Goal: Transaction & Acquisition: Obtain resource

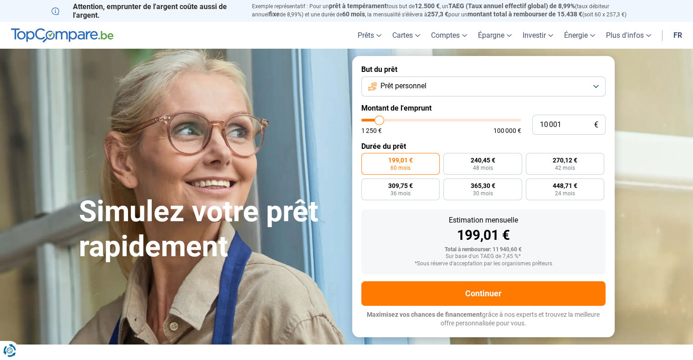
click at [466, 81] on button "Prêt personnel" at bounding box center [483, 87] width 244 height 20
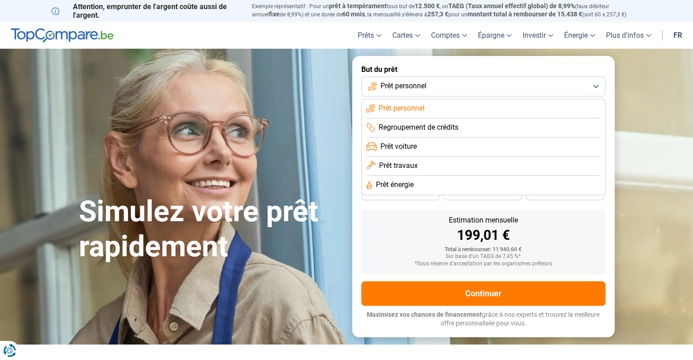
click at [413, 145] on span "Prêt voiture" at bounding box center [398, 147] width 36 height 10
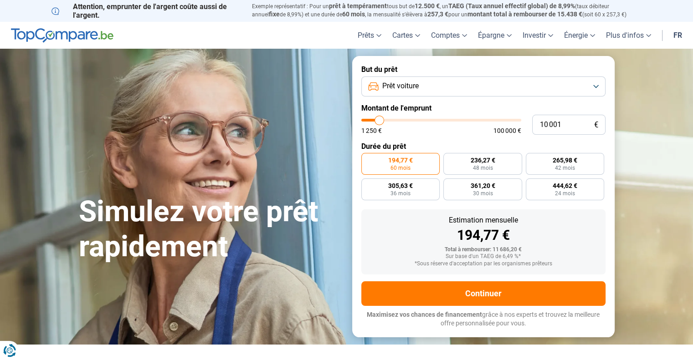
type input "10 250"
type input "10250"
type input "10 750"
type input "10750"
type input "11 000"
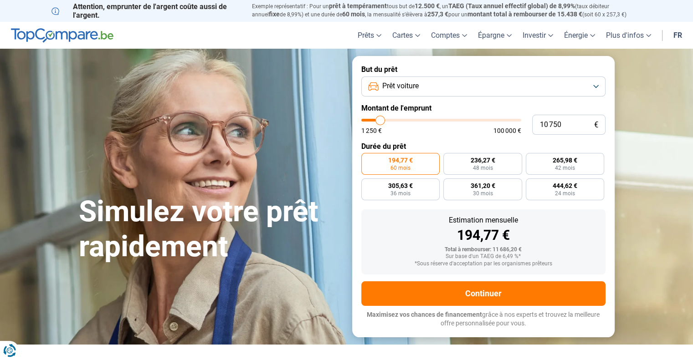
type input "11000"
type input "11 750"
type input "11750"
type input "12 000"
type input "12000"
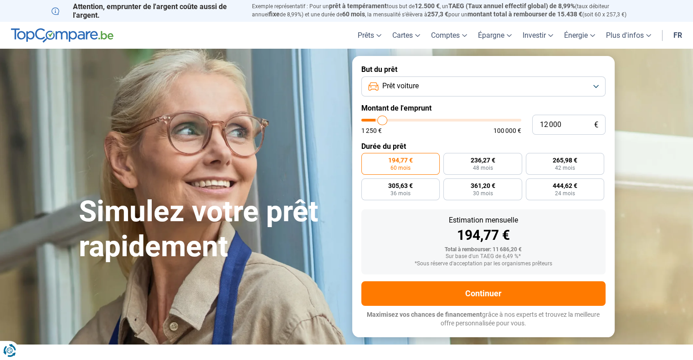
type input "12 250"
type input "12250"
type input "12 500"
type input "12500"
type input "12 750"
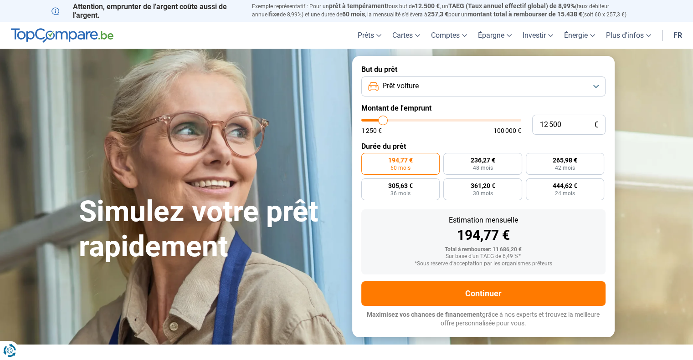
type input "12750"
type input "13 250"
type input "13250"
type input "13 500"
type input "13500"
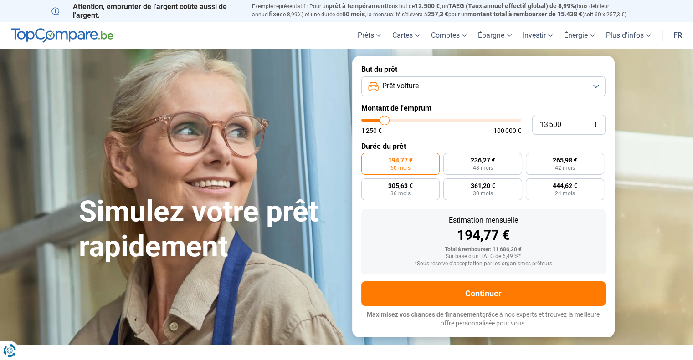
type input "14 000"
type input "14000"
type input "14 500"
type input "14500"
type input "14 750"
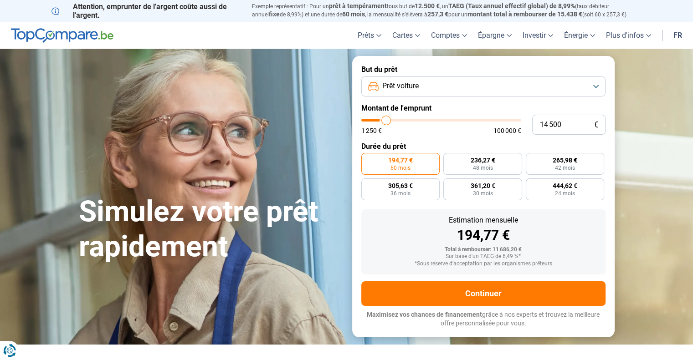
type input "14750"
type input "15 000"
type input "15000"
type input "15 500"
type input "15500"
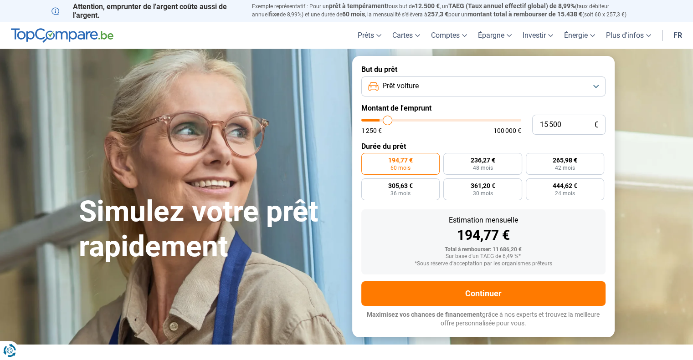
type input "16 000"
type input "16000"
type input "16 250"
type input "16250"
type input "16 500"
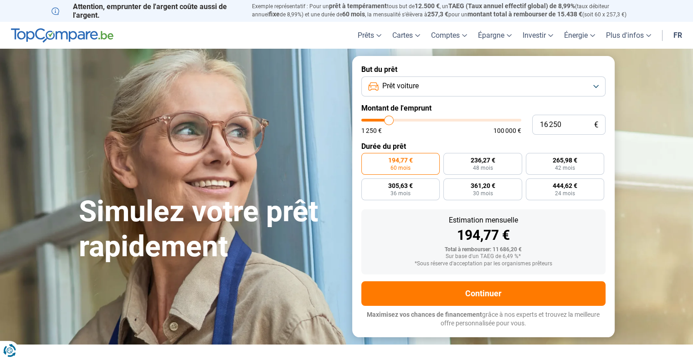
type input "16500"
type input "16 750"
type input "16750"
type input "17 000"
type input "17000"
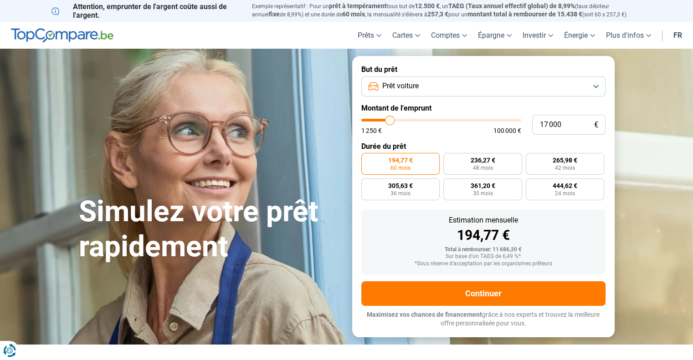
type input "17 250"
type input "17250"
type input "17 750"
type input "17750"
type input "18 000"
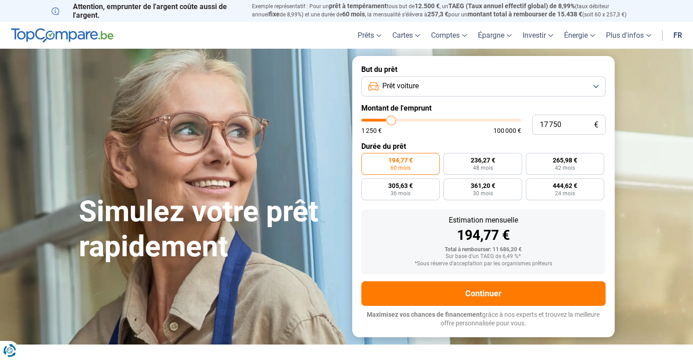
type input "18000"
type input "18 250"
type input "18250"
type input "18 000"
type input "18000"
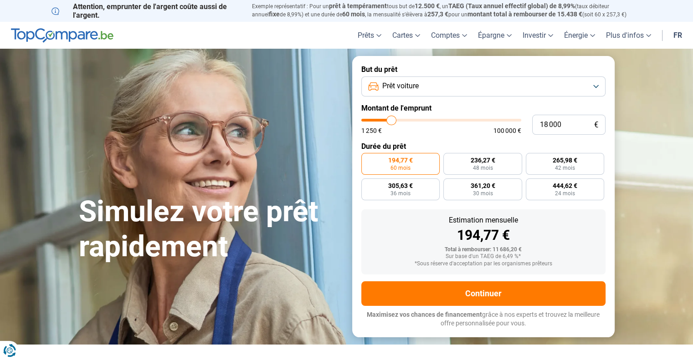
type input "17 750"
type input "17750"
type input "17 500"
type input "17500"
type input "17 250"
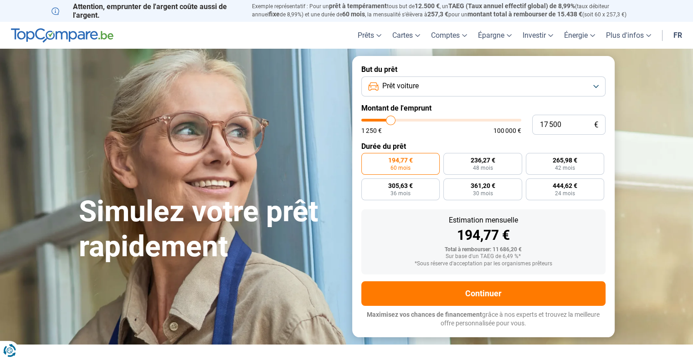
type input "17250"
type input "17 000"
type input "17000"
type input "16 750"
type input "16750"
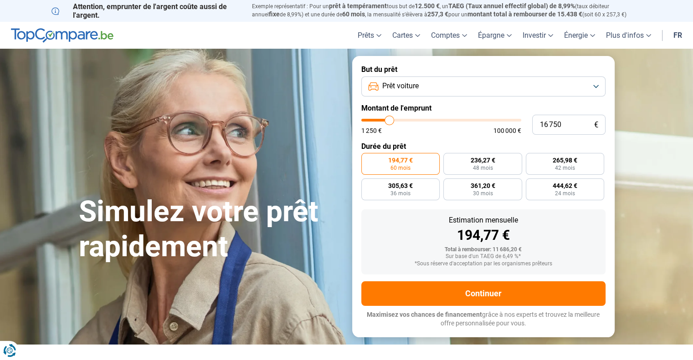
type input "16 500"
type input "16500"
type input "16 250"
drag, startPoint x: 379, startPoint y: 119, endPoint x: 389, endPoint y: 120, distance: 9.6
type input "16250"
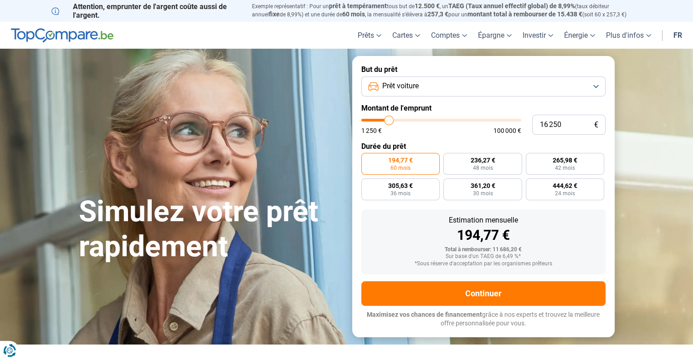
click at [389, 120] on input "range" at bounding box center [441, 120] width 160 height 3
radio input "false"
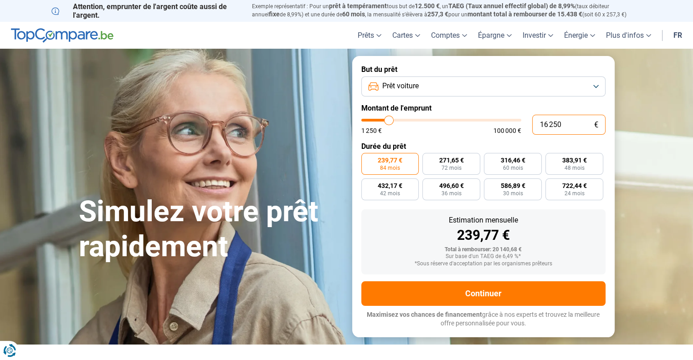
drag, startPoint x: 567, startPoint y: 125, endPoint x: 526, endPoint y: 124, distance: 41.0
click at [526, 124] on div "16 250 € 1 250 € 100 000 €" at bounding box center [483, 125] width 244 height 20
type input "1"
type input "1250"
type input "15"
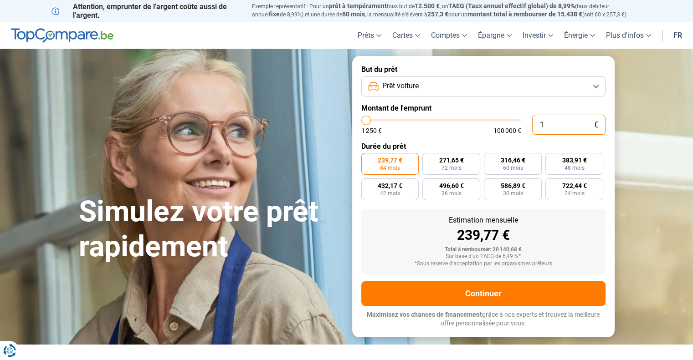
type input "1250"
type input "150"
type input "1250"
type input "1 500"
type input "1500"
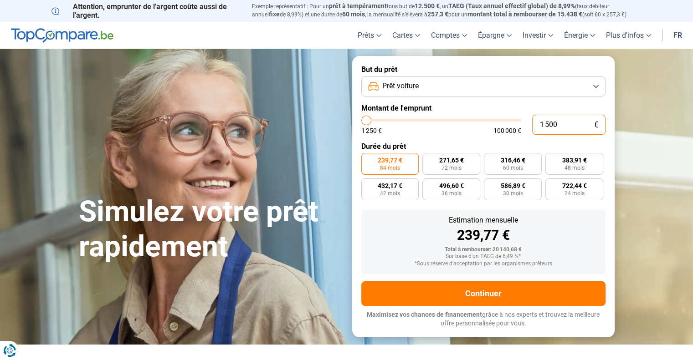
type input "15 000"
type input "15000"
radio input "true"
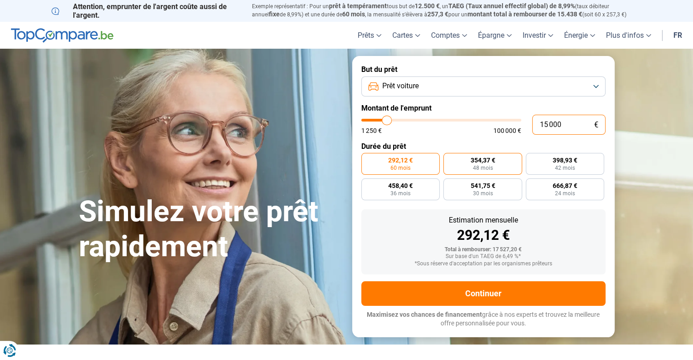
type input "15 000"
click at [480, 165] on span "48 mois" at bounding box center [482, 167] width 20 height 5
click at [449, 159] on input "354,37 € 48 mois" at bounding box center [446, 156] width 6 height 6
radio input "true"
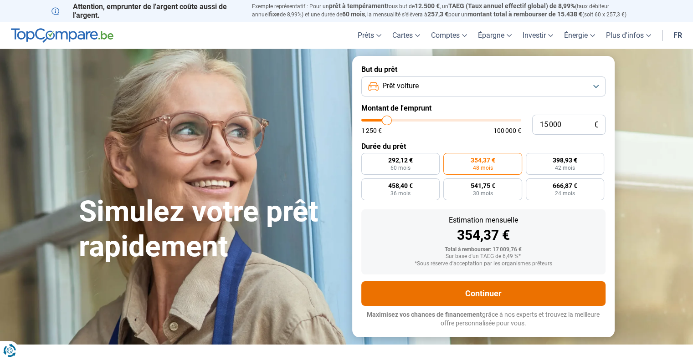
click at [485, 294] on button "Continuer" at bounding box center [483, 294] width 244 height 25
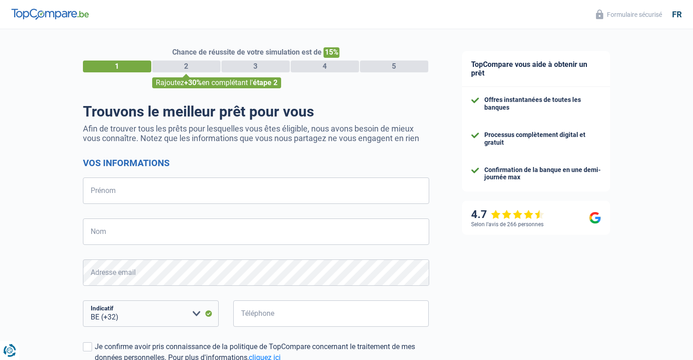
select select "32"
click at [180, 189] on input "Prénom" at bounding box center [256, 191] width 346 height 26
type input "thierry"
click at [136, 230] on input "Nom" at bounding box center [256, 232] width 346 height 26
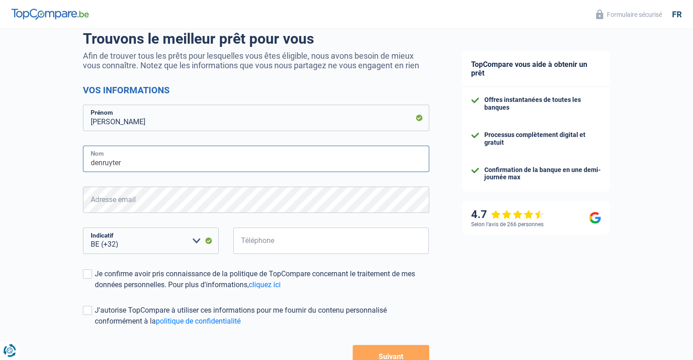
scroll to position [91, 0]
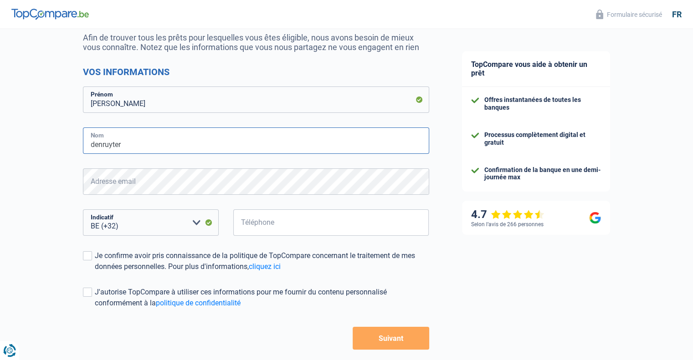
type input "denruyter"
click at [267, 225] on input "Téléphone" at bounding box center [331, 223] width 196 height 26
type input "471197832"
click at [124, 257] on div "Je confirme avoir pris connaissance de la politique de TopCompare concernant le…" at bounding box center [262, 262] width 334 height 22
click at [95, 272] on input "Je confirme avoir pris connaissance de la politique de TopCompare concernant le…" at bounding box center [95, 272] width 0 height 0
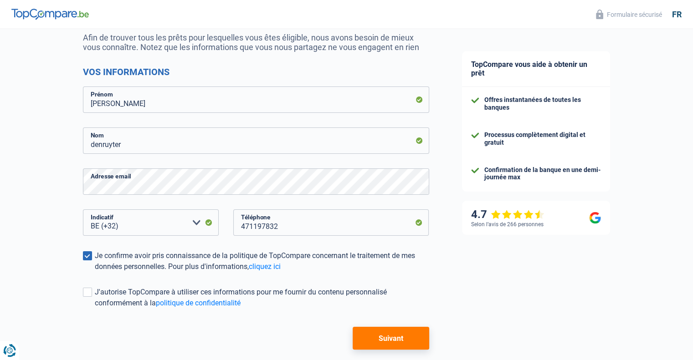
scroll to position [135, 0]
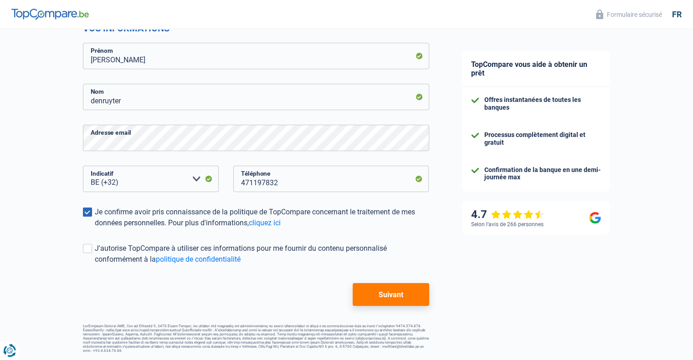
click at [389, 296] on button "Suivant" at bounding box center [391, 294] width 76 height 23
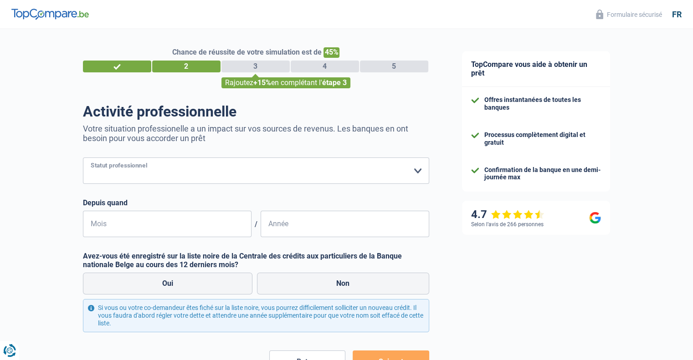
click at [183, 171] on select "Ouvrier Employé privé Employé public Invalide Indépendant Pensionné Chômeur Mut…" at bounding box center [256, 171] width 346 height 26
select select "publicEmployee"
click at [83, 158] on select "Ouvrier Employé privé Employé public Invalide Indépendant Pensionné Chômeur Mut…" at bounding box center [256, 171] width 346 height 26
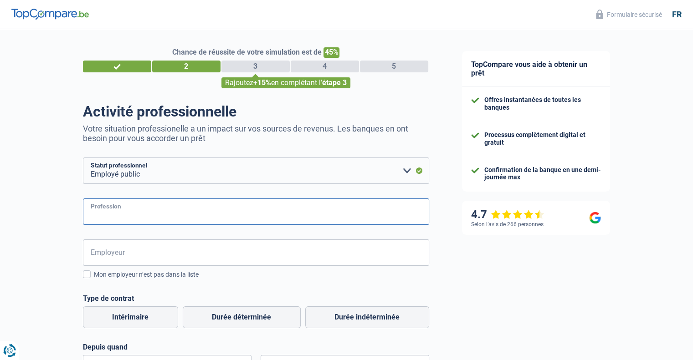
click at [129, 211] on input "Profession" at bounding box center [256, 212] width 346 height 26
type input "employé"
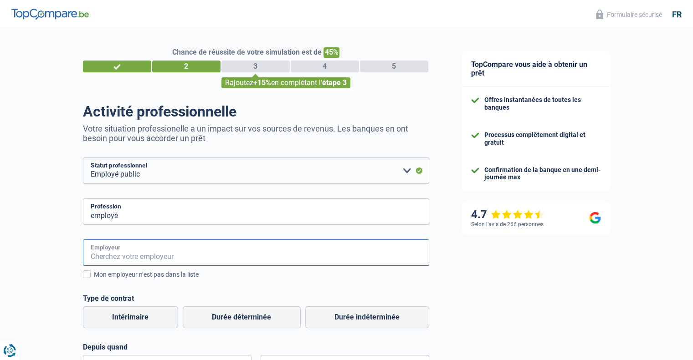
click at [128, 248] on input "Employeur" at bounding box center [256, 253] width 346 height 26
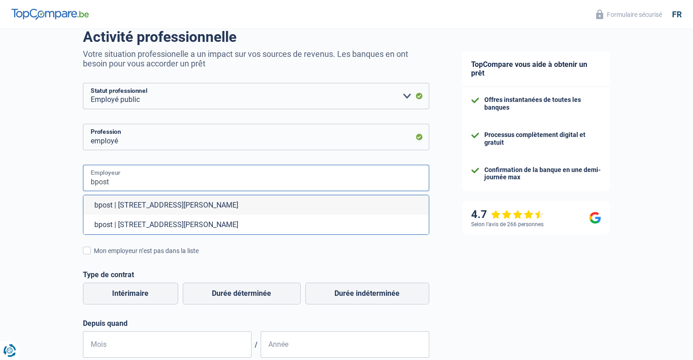
scroll to position [91, 0]
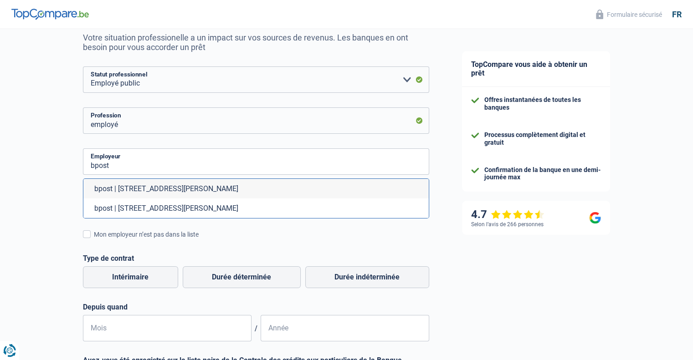
click at [172, 209] on li "bpost | Boulevard Anspach, 1 | 1000 - Bruxelles" at bounding box center [255, 209] width 345 height 20
type input "bpost | Boulevard Anspach, 1 | 1000 - Bruxelles"
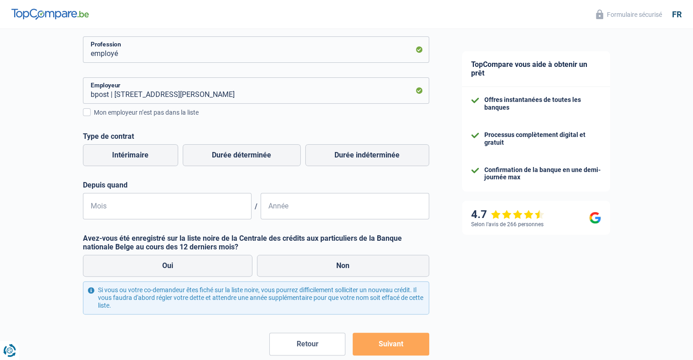
scroll to position [182, 0]
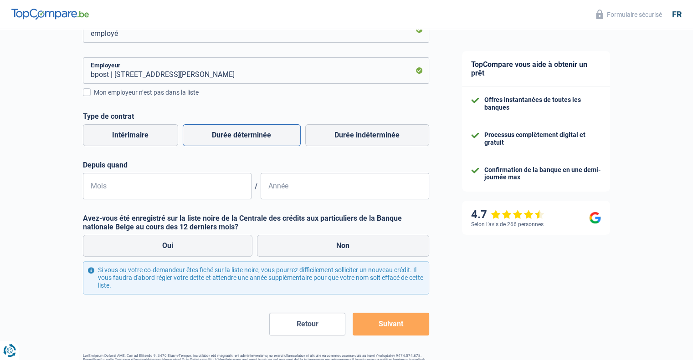
click at [239, 134] on label "Durée déterminée" at bounding box center [242, 135] width 118 height 22
click at [239, 134] on input "Durée déterminée" at bounding box center [242, 135] width 118 height 22
radio input "true"
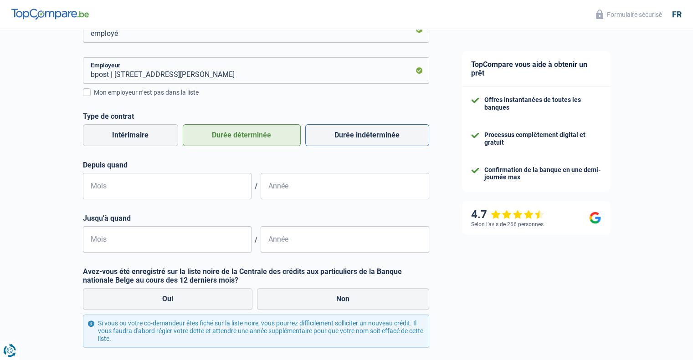
click at [357, 133] on label "Durée indéterminée" at bounding box center [367, 135] width 124 height 22
click at [357, 133] on input "Durée indéterminée" at bounding box center [367, 135] width 124 height 22
radio input "true"
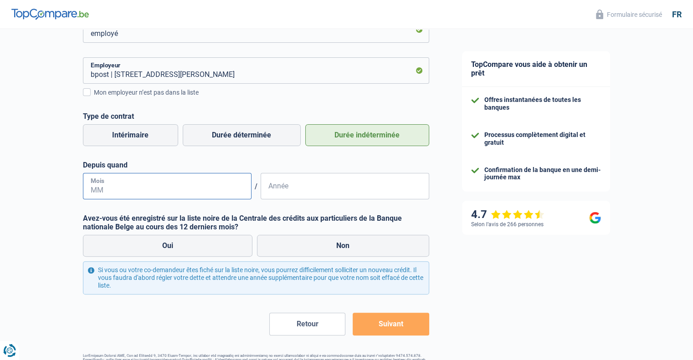
click at [126, 184] on input "Mois" at bounding box center [167, 186] width 169 height 26
type input "02"
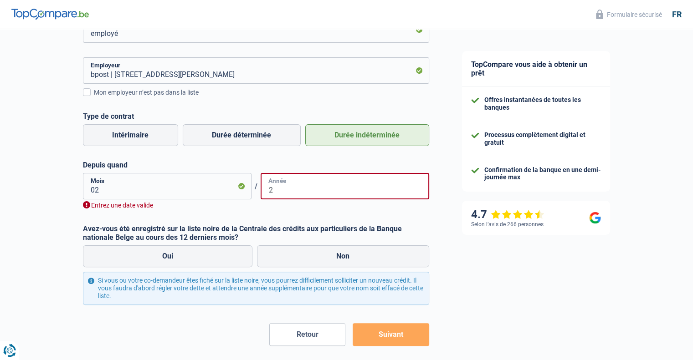
drag, startPoint x: 279, startPoint y: 188, endPoint x: 259, endPoint y: 189, distance: 20.1
click at [259, 189] on div "02 Mois / 2 Année" at bounding box center [256, 186] width 346 height 26
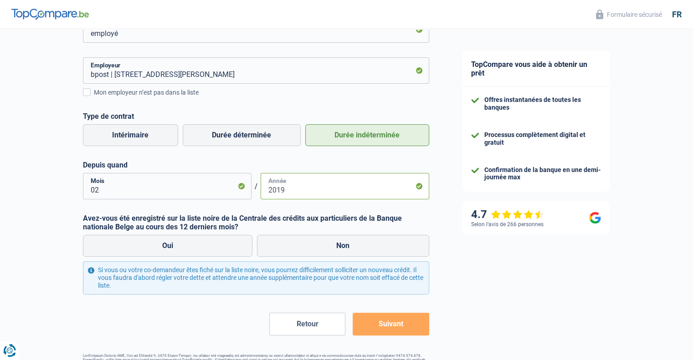
type input "2019"
drag, startPoint x: 106, startPoint y: 190, endPoint x: 84, endPoint y: 190, distance: 22.3
click at [84, 190] on input "02" at bounding box center [167, 186] width 169 height 26
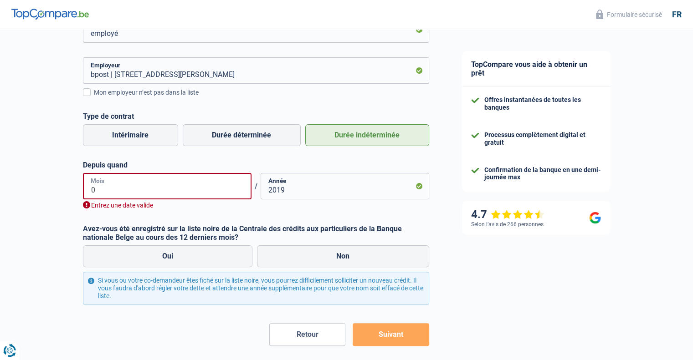
type input "06"
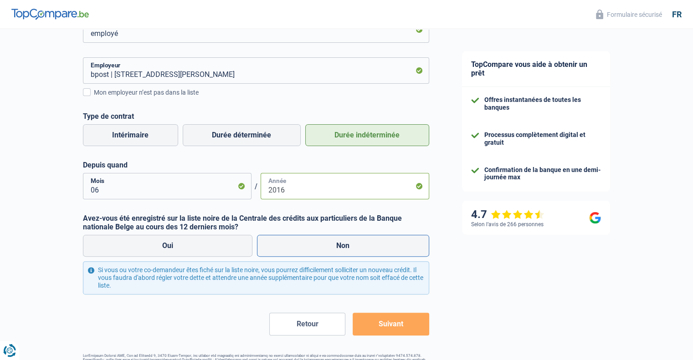
type input "2016"
click at [302, 240] on label "Non" at bounding box center [343, 246] width 172 height 22
click at [302, 240] on input "Non" at bounding box center [343, 246] width 172 height 22
radio input "true"
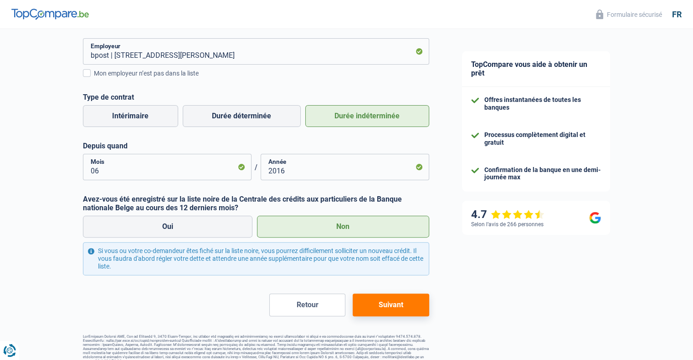
scroll to position [212, 0]
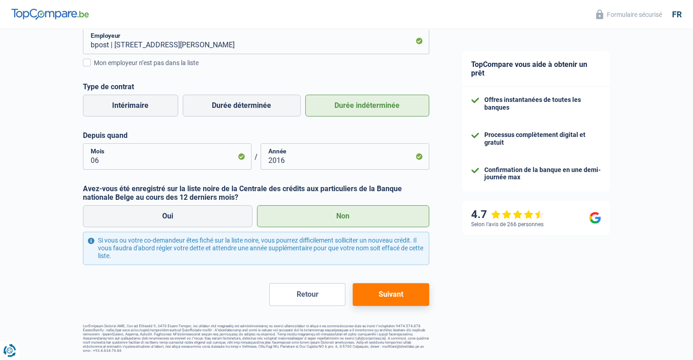
click at [392, 295] on button "Suivant" at bounding box center [391, 294] width 76 height 23
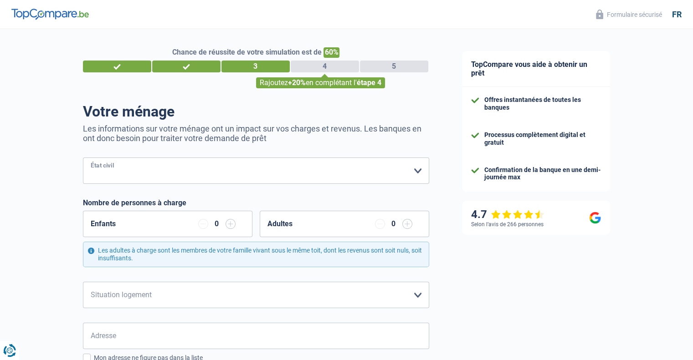
click at [174, 173] on select "Célibataire Marié(e) Cohabitant(e) légal(e) Divorcé(e) Veuf(ve) Séparé (de fait…" at bounding box center [256, 171] width 346 height 26
select select "single"
click at [83, 158] on select "Célibataire Marié(e) Cohabitant(e) légal(e) Divorcé(e) Veuf(ve) Séparé (de fait…" at bounding box center [256, 171] width 346 height 26
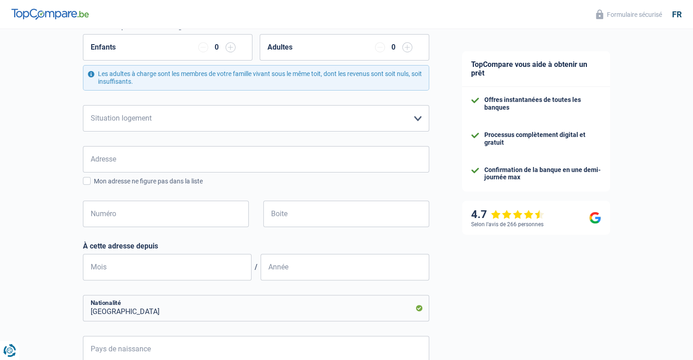
scroll to position [182, 0]
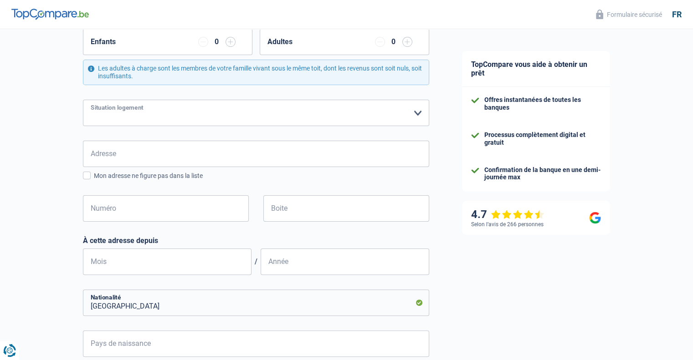
click at [170, 110] on select "Locataire Propriétaire avec prêt hypothécaire Propriétaire sans prêt hypothécai…" at bounding box center [256, 113] width 346 height 26
select select "ownerWithMortgage"
click at [83, 100] on select "Locataire Propriétaire avec prêt hypothécaire Propriétaire sans prêt hypothécai…" at bounding box center [256, 113] width 346 height 26
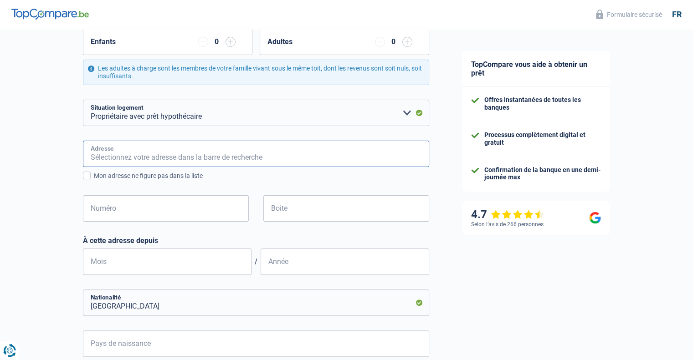
click at [128, 153] on input "Adresse" at bounding box center [256, 154] width 346 height 26
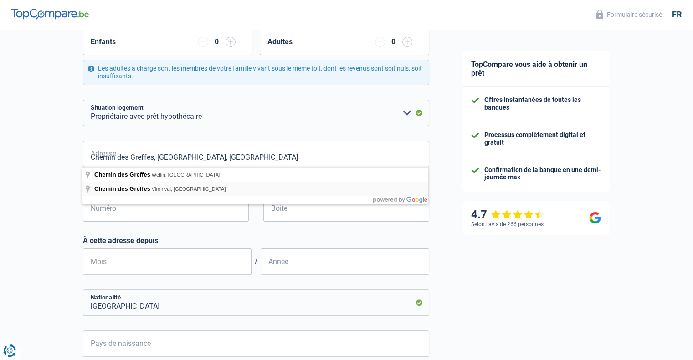
type input "Chemin des Greffes, 5670, Viroinval, BE"
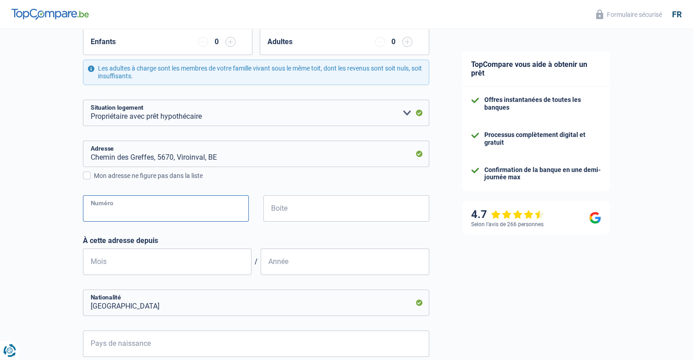
click at [147, 205] on input "Numéro" at bounding box center [166, 208] width 166 height 26
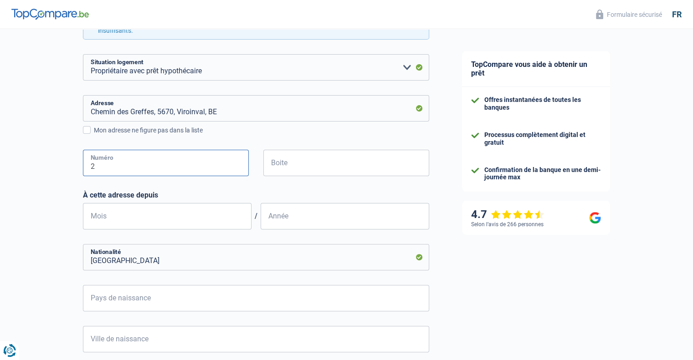
type input "2"
click at [154, 215] on input "Mois" at bounding box center [167, 216] width 169 height 26
type input "01"
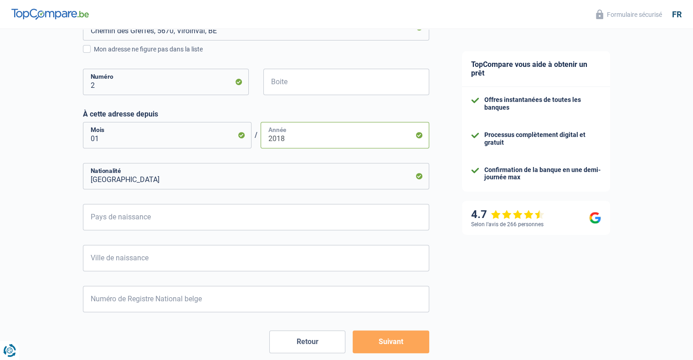
scroll to position [319, 0]
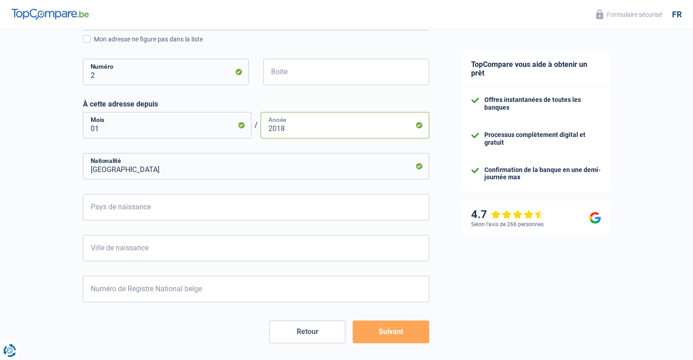
type input "2018"
click at [140, 208] on input "Pays de naissance" at bounding box center [256, 207] width 346 height 26
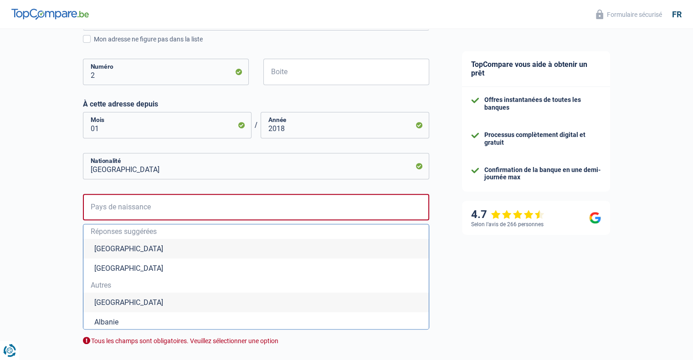
click at [126, 247] on li "Belgique" at bounding box center [255, 249] width 345 height 20
type input "Belgique"
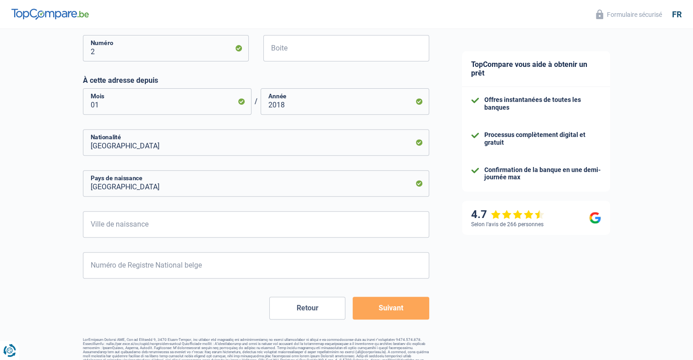
scroll to position [356, 0]
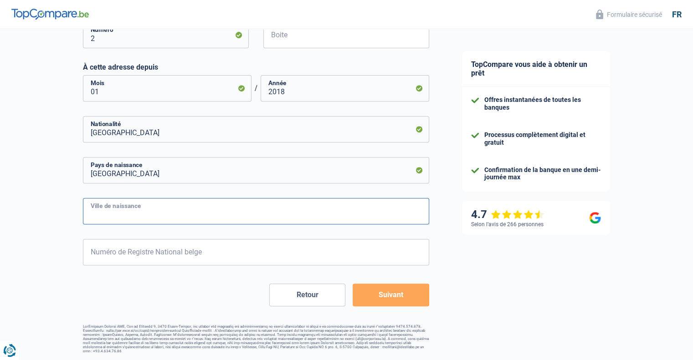
click at [155, 213] on input "Ville de naissance" at bounding box center [256, 211] width 346 height 26
type input "Chimay"
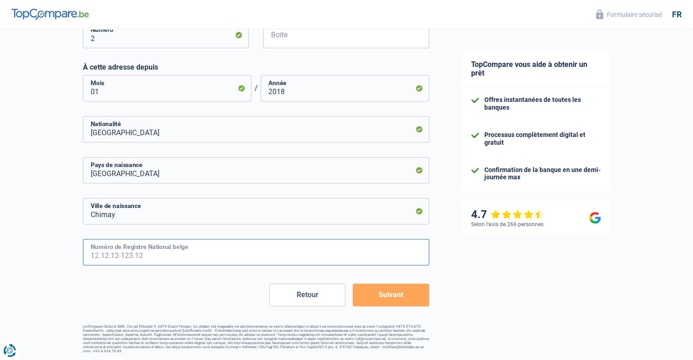
click at [119, 254] on input "Numéro de Registre National belge" at bounding box center [256, 252] width 346 height 26
click at [128, 254] on input "Numéro de Registre National belge" at bounding box center [256, 252] width 346 height 26
paste input "88.12.31-189.37"
type input "88.12.31-189.37"
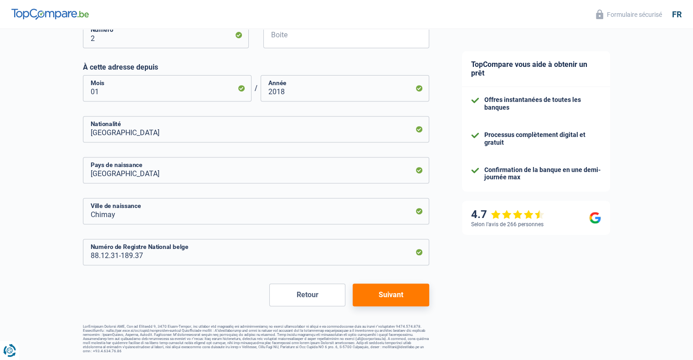
click at [392, 294] on button "Suivant" at bounding box center [391, 295] width 76 height 23
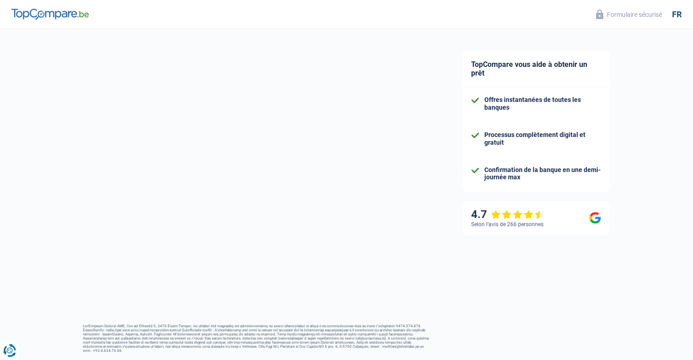
select select "netSalary"
select select "mealVouchers"
select select "mortgage"
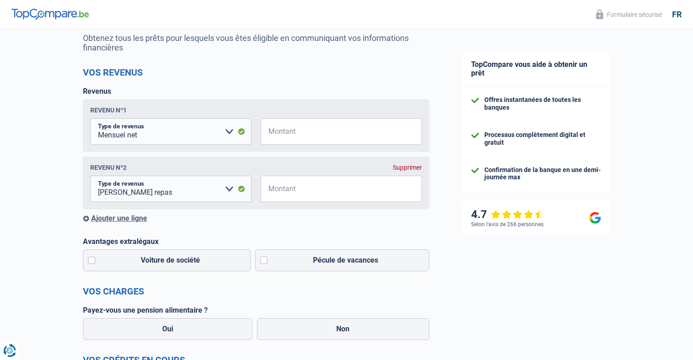
scroll to position [91, 0]
click at [317, 133] on input "Montant" at bounding box center [347, 131] width 150 height 26
type input "15.000"
click at [287, 191] on input "Montant" at bounding box center [347, 188] width 150 height 26
click at [228, 188] on select "Allocation d'handicap Allocations chômage Allocations familiales Chèques repas …" at bounding box center [170, 188] width 161 height 26
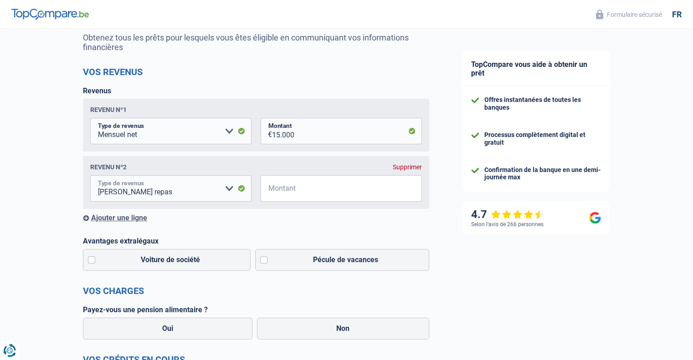
click at [182, 189] on select "Allocation d'handicap Allocations chômage Allocations familiales Chèques repas …" at bounding box center [170, 188] width 161 height 26
click at [280, 187] on input "Montant" at bounding box center [347, 188] width 150 height 26
type input "150"
click at [335, 221] on div "Ajouter une ligne" at bounding box center [256, 218] width 346 height 9
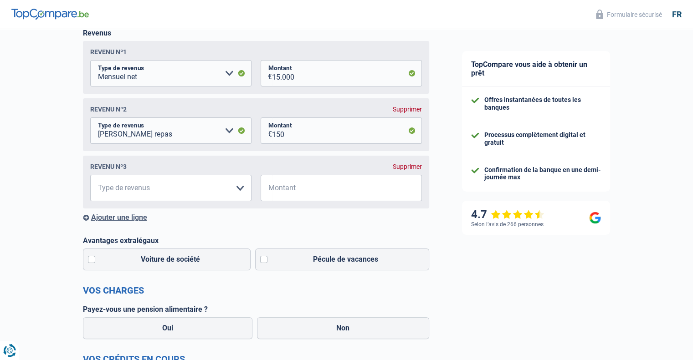
scroll to position [182, 0]
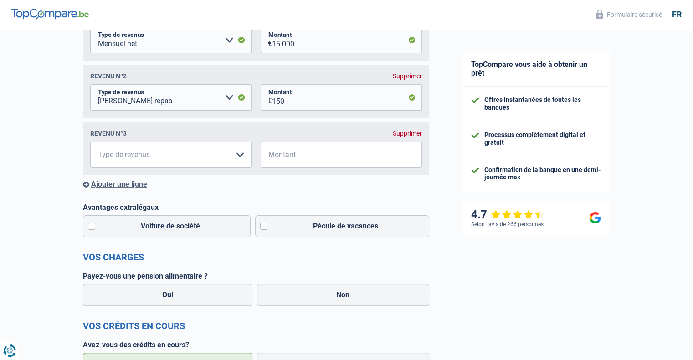
click at [408, 136] on div "Supprimer" at bounding box center [407, 133] width 29 height 7
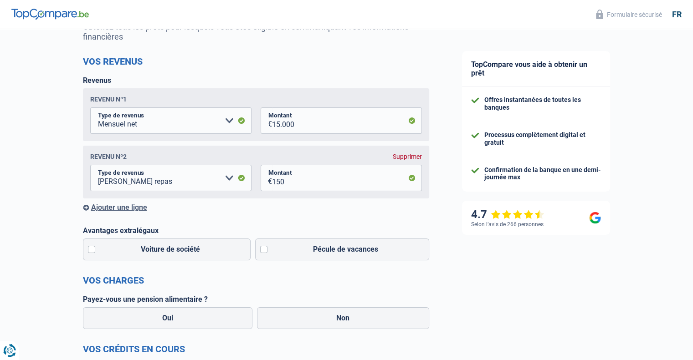
scroll to position [91, 0]
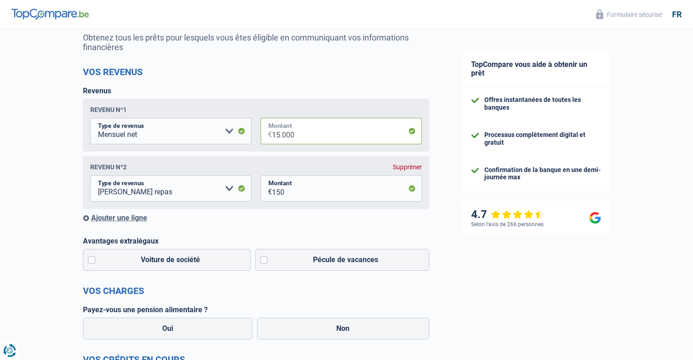
drag, startPoint x: 305, startPoint y: 137, endPoint x: 255, endPoint y: 133, distance: 50.3
click at [255, 133] on fieldset "Allocation d'handicap Allocations chômage Allocations familiales Chèques repas …" at bounding box center [256, 131] width 332 height 26
type input "2.000"
click at [305, 102] on div "Revenu nº1 Allocation d'handicap Allocations chômage Allocations familiales Chè…" at bounding box center [256, 125] width 346 height 53
click at [262, 220] on div "Ajouter une ligne" at bounding box center [256, 218] width 346 height 9
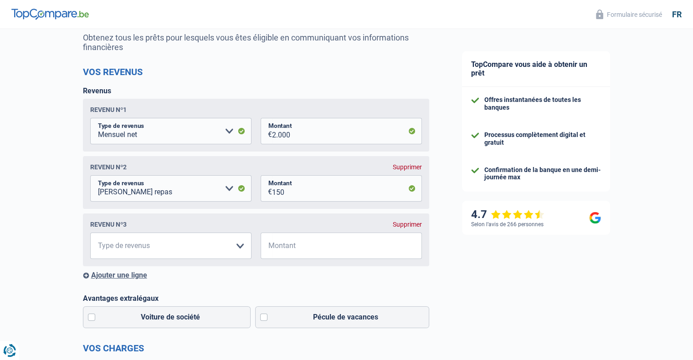
click at [402, 225] on div "Supprimer" at bounding box center [407, 224] width 29 height 7
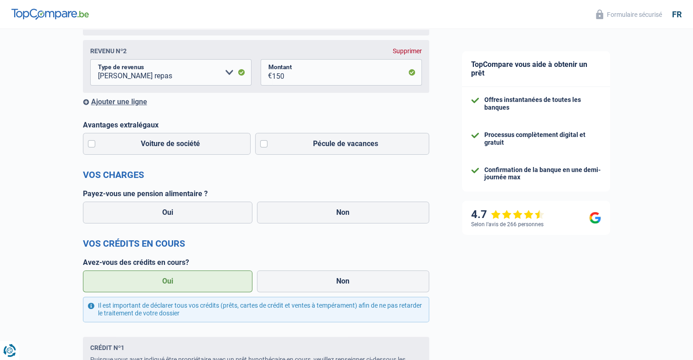
scroll to position [228, 0]
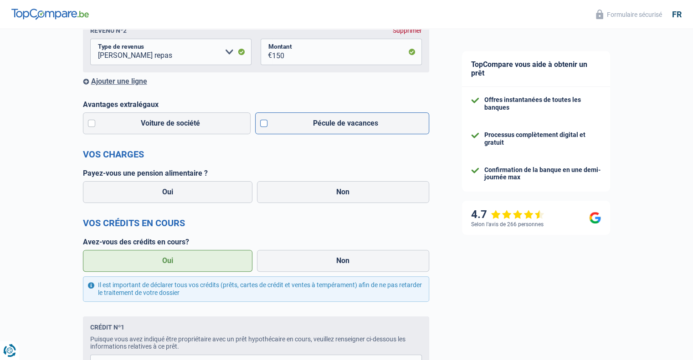
click at [323, 127] on label "Pécule de vacances" at bounding box center [342, 124] width 174 height 22
click at [323, 127] on input "Pécule de vacances" at bounding box center [342, 124] width 174 height 22
checkbox input "true"
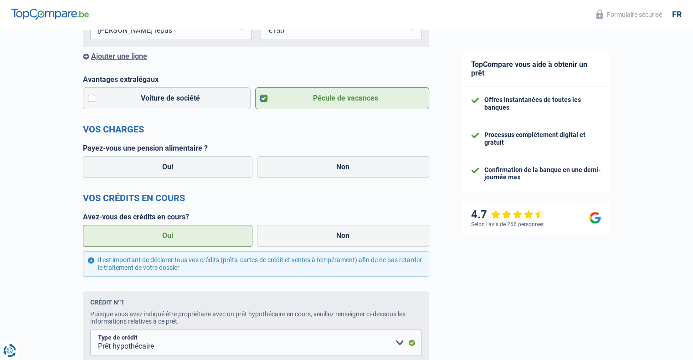
scroll to position [273, 0]
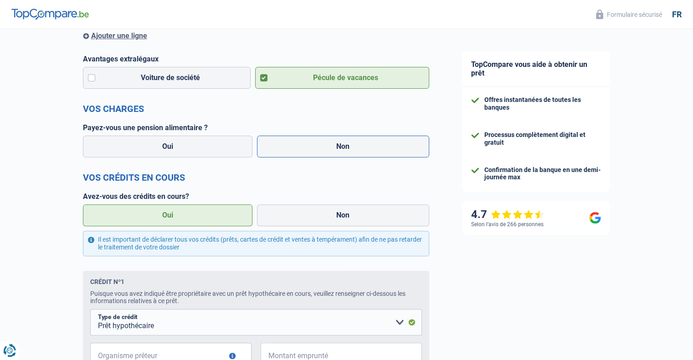
click at [290, 145] on label "Non" at bounding box center [343, 147] width 172 height 22
click at [290, 145] on input "Non" at bounding box center [343, 147] width 172 height 22
radio input "true"
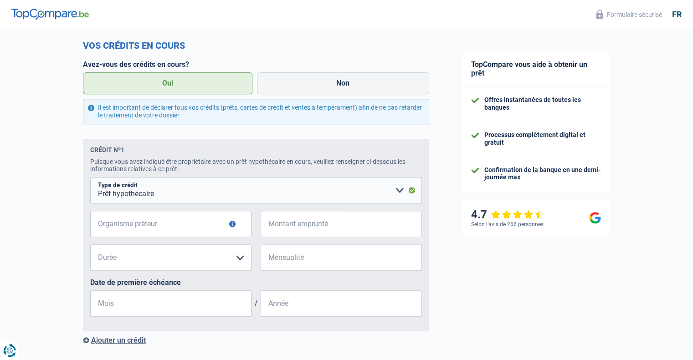
scroll to position [410, 0]
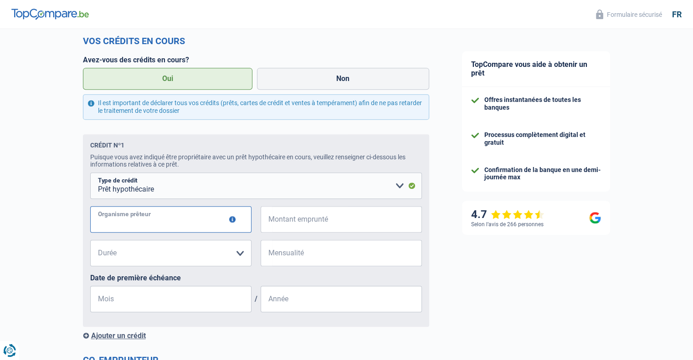
click at [158, 224] on input "Organisme prêteur" at bounding box center [170, 219] width 161 height 26
type input "r"
type input "swl"
click at [290, 224] on input "Montant emprunté" at bounding box center [347, 219] width 150 height 26
type input "100.000"
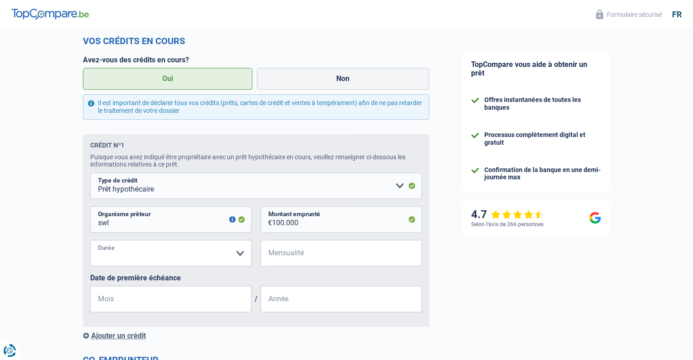
click at [199, 248] on select "120 mois 180 mois 240 mois 300 mois 360 mois 420 mois Veuillez sélectionner une…" at bounding box center [170, 253] width 161 height 26
click at [304, 256] on input "Mensualité" at bounding box center [347, 253] width 150 height 26
type input "425"
click at [148, 303] on input "Mois" at bounding box center [170, 299] width 161 height 26
click at [312, 304] on input "Année" at bounding box center [341, 299] width 161 height 26
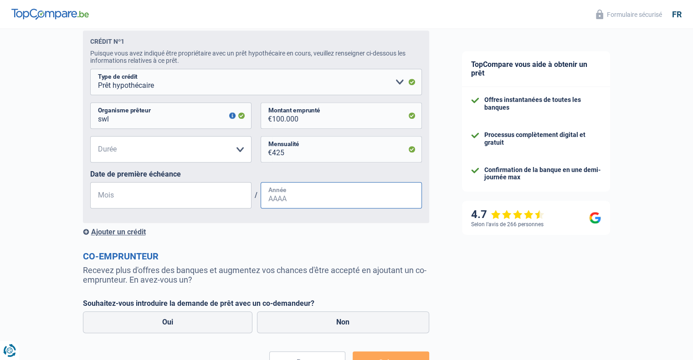
scroll to position [547, 0]
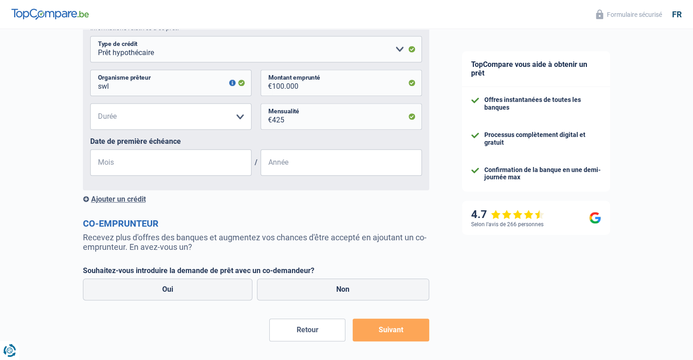
click at [121, 202] on div "Ajouter un crédit" at bounding box center [256, 199] width 346 height 9
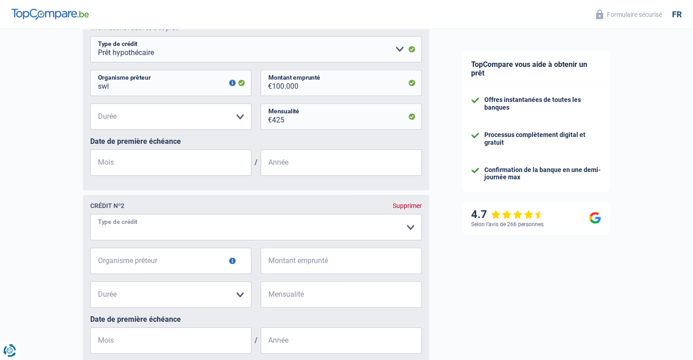
click at [151, 227] on select "Carte ou ouverture de crédit Prêt hypothécaire Vente à tempérament Prêt à tempé…" at bounding box center [256, 227] width 332 height 26
select select "renovationLoan"
click at [165, 265] on input "Organisme prêteur" at bounding box center [170, 261] width 161 height 26
type input "record"
click at [289, 262] on input "Montant emprunté" at bounding box center [347, 261] width 150 height 26
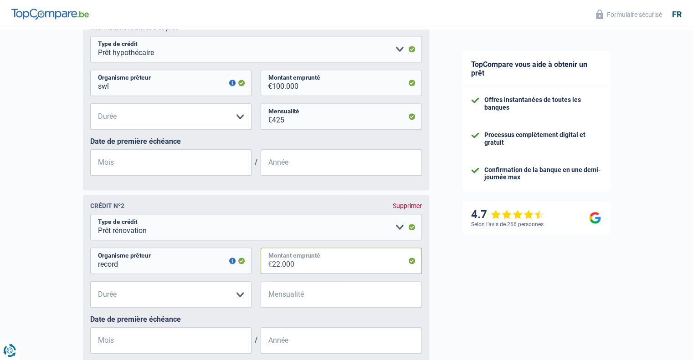
type input "22.000"
click at [283, 298] on input "Mensualité" at bounding box center [347, 295] width 150 height 26
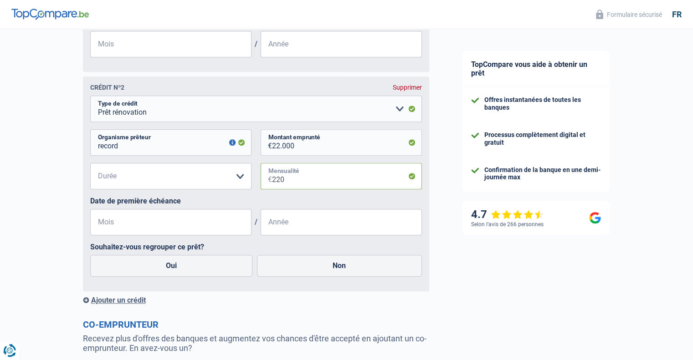
scroll to position [683, 0]
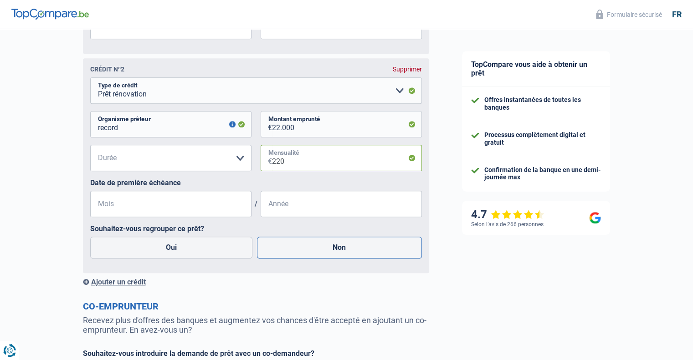
type input "220"
click at [309, 255] on label "Non" at bounding box center [339, 248] width 165 height 22
click at [309, 255] on input "Non" at bounding box center [339, 248] width 165 height 22
radio input "true"
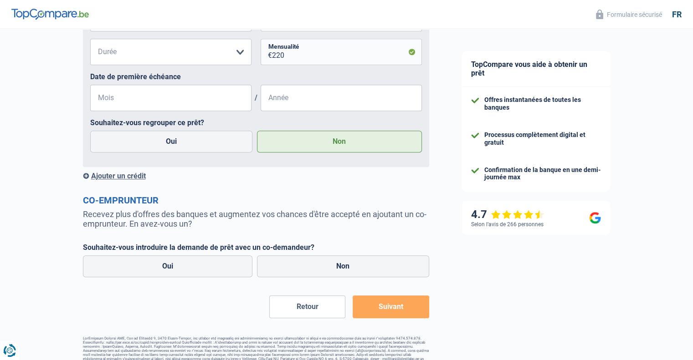
scroll to position [805, 0]
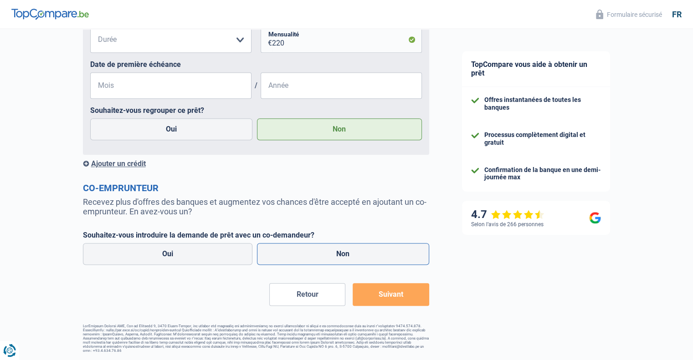
click at [303, 246] on label "Non" at bounding box center [343, 254] width 172 height 22
click at [303, 246] on input "Non" at bounding box center [343, 254] width 172 height 22
radio input "true"
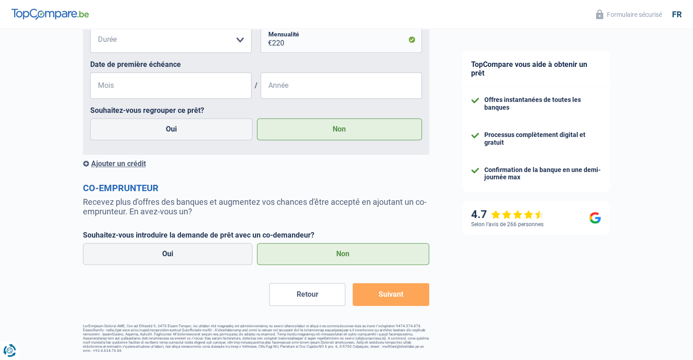
click at [394, 293] on button "Suivant" at bounding box center [391, 294] width 76 height 23
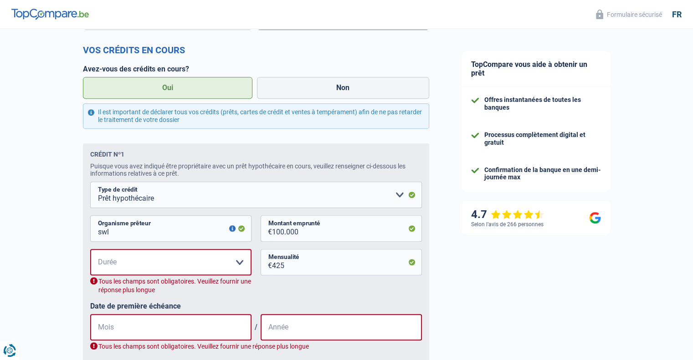
scroll to position [454, 0]
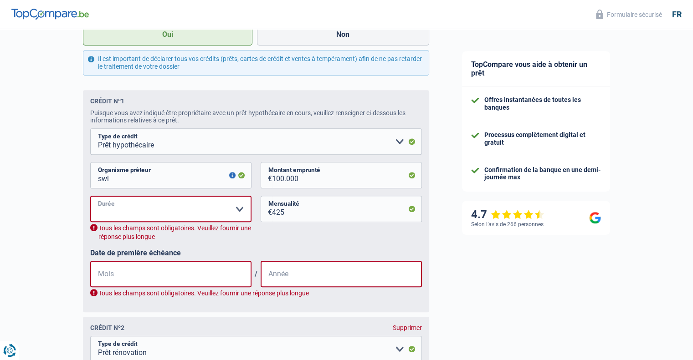
click at [186, 207] on select "120 mois 180 mois 240 mois 300 mois 360 mois 420 mois Veuillez sélectionner une…" at bounding box center [170, 209] width 161 height 26
select select "240"
click at [90, 198] on select "120 mois 180 mois 240 mois 300 mois 360 mois 420 mois Veuillez sélectionner une…" at bounding box center [170, 209] width 161 height 26
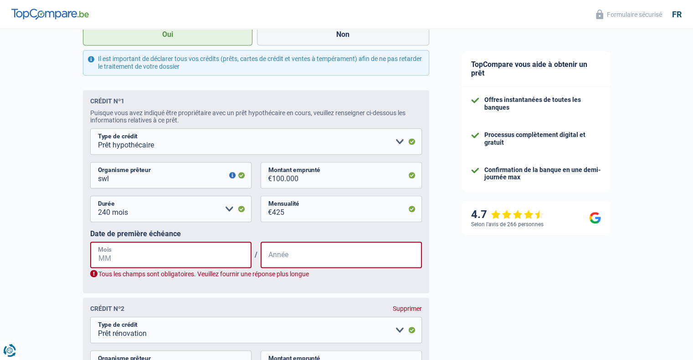
click at [147, 254] on input "Mois" at bounding box center [170, 255] width 161 height 26
type input "01"
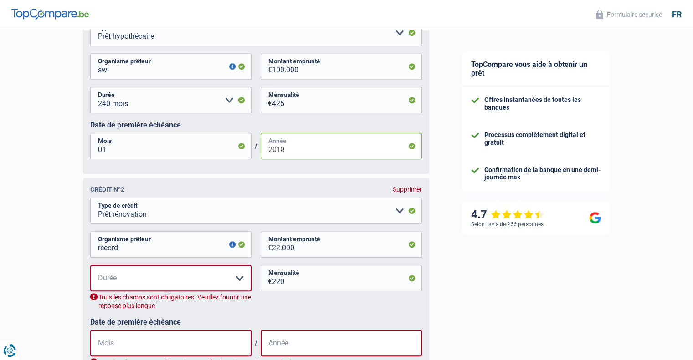
scroll to position [591, 0]
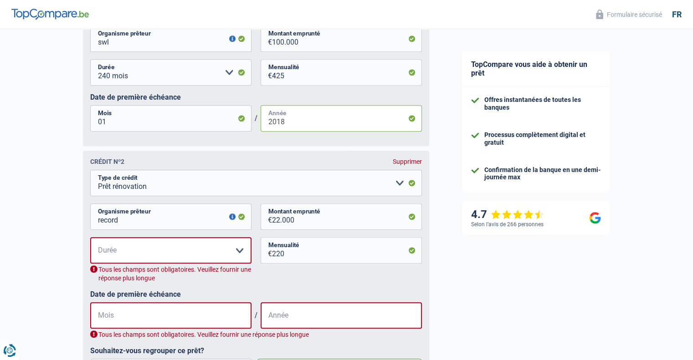
type input "2018"
click at [141, 251] on select "12 mois 18 mois 24 mois 30 mois 36 mois 42 mois 48 mois 60 mois 72 mois 84 mois…" at bounding box center [170, 250] width 161 height 26
select select "30"
click at [90, 240] on select "12 mois 18 mois 24 mois 30 mois 36 mois 42 mois 48 mois 60 mois 72 mois 84 mois…" at bounding box center [170, 250] width 161 height 26
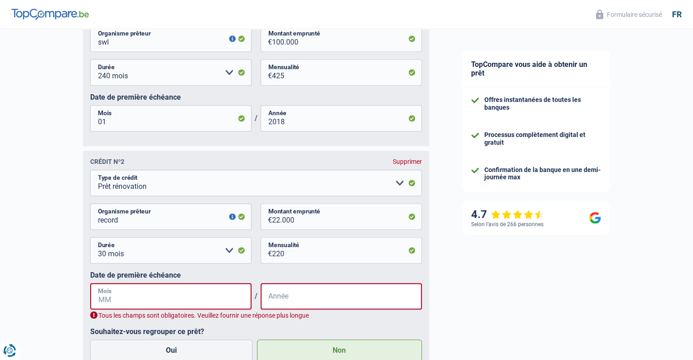
click at [169, 299] on input "Mois" at bounding box center [170, 296] width 161 height 26
type input "01"
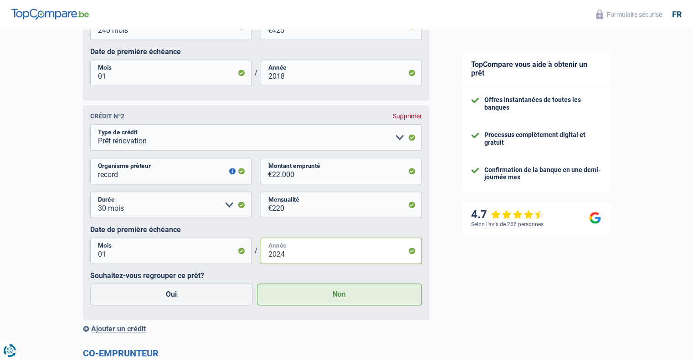
scroll to position [682, 0]
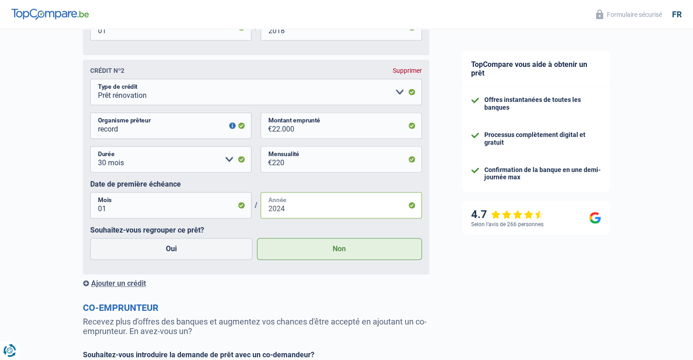
type input "2024"
click at [313, 253] on label "Non" at bounding box center [339, 249] width 165 height 22
click at [313, 253] on input "Non" at bounding box center [339, 249] width 165 height 22
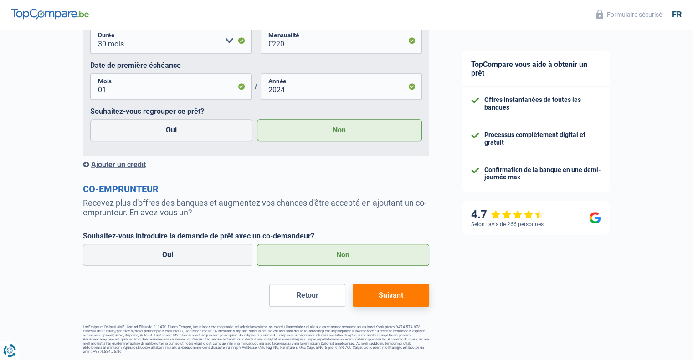
scroll to position [805, 0]
click at [384, 294] on button "Suivant" at bounding box center [391, 294] width 76 height 23
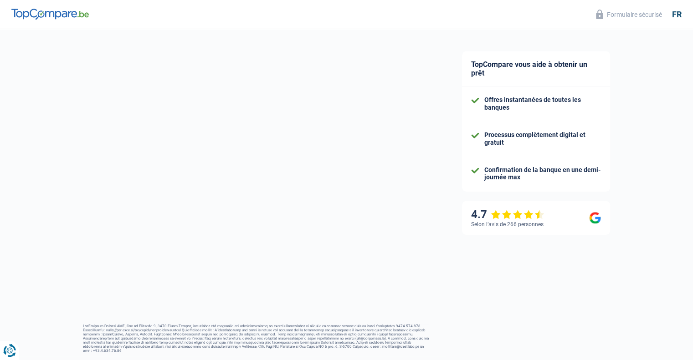
select select "car"
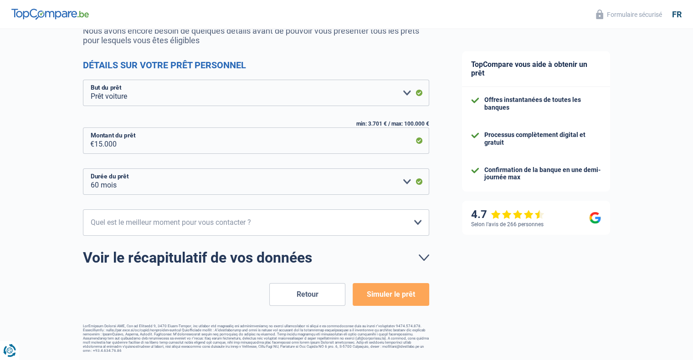
scroll to position [52, 0]
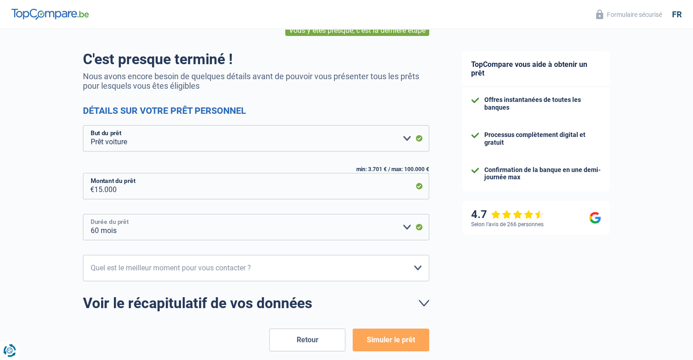
click at [179, 233] on select "12 mois 18 mois 24 mois 30 mois 36 mois 42 mois 48 mois 60 mois Veuillez sélect…" at bounding box center [256, 227] width 346 height 26
select select "48"
click at [83, 214] on select "12 mois 18 mois 24 mois 30 mois 36 mois 42 mois 48 mois 60 mois Veuillez sélect…" at bounding box center [256, 227] width 346 height 26
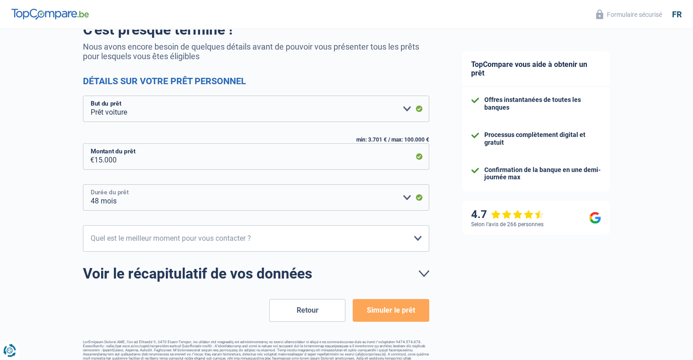
scroll to position [98, 0]
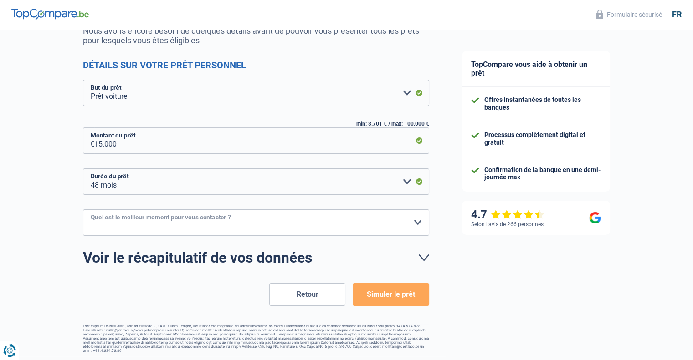
click at [180, 224] on select "10h-12h 12h-14h 14h-16h 16h-18h Veuillez sélectionner une option" at bounding box center [256, 223] width 346 height 26
click at [142, 226] on select "10h-12h 12h-14h 14h-16h 16h-18h Veuillez sélectionner une option" at bounding box center [256, 223] width 346 height 26
click at [402, 292] on button "Simuler le prêt" at bounding box center [391, 294] width 76 height 23
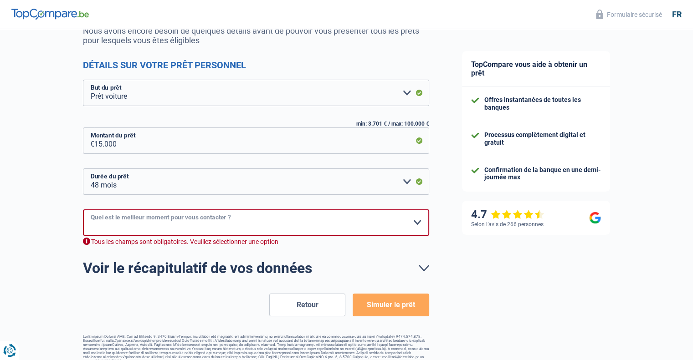
click at [226, 222] on select "10h-12h 12h-14h 14h-16h 16h-18h Veuillez sélectionner une option" at bounding box center [256, 223] width 346 height 26
select select "10-12"
click at [83, 210] on select "10h-12h 12h-14h 14h-16h 16h-18h Veuillez sélectionner une option" at bounding box center [256, 223] width 346 height 26
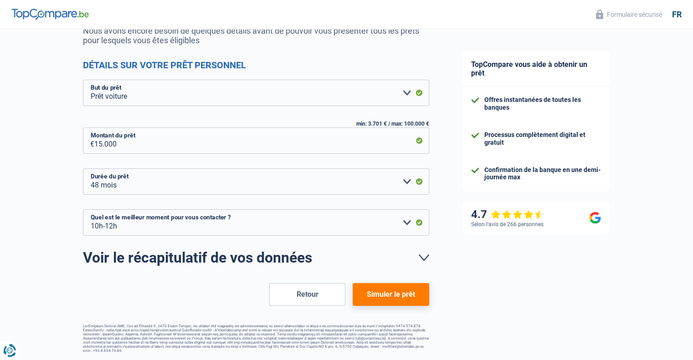
click at [388, 295] on button "Simuler le prêt" at bounding box center [391, 294] width 76 height 23
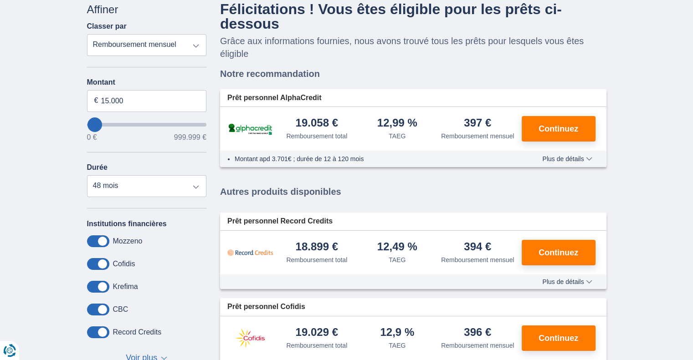
scroll to position [46, 0]
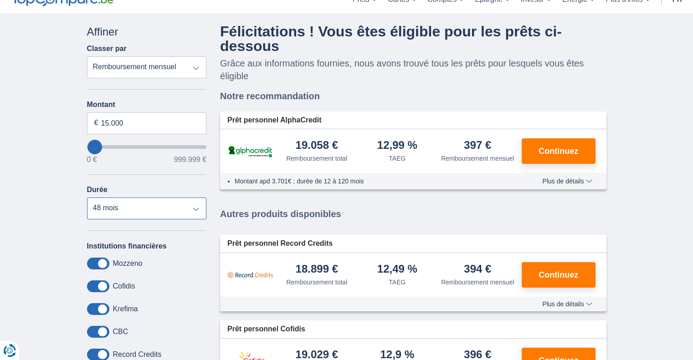
click at [125, 205] on select "12 mois 18 mois 24 mois 30 mois 36 mois 42 mois 48 mois 60 mois" at bounding box center [147, 209] width 120 height 22
select select "60"
click at [87, 198] on select "12 mois 18 mois 24 mois 30 mois 36 mois 42 mois 48 mois 60 mois" at bounding box center [147, 209] width 120 height 22
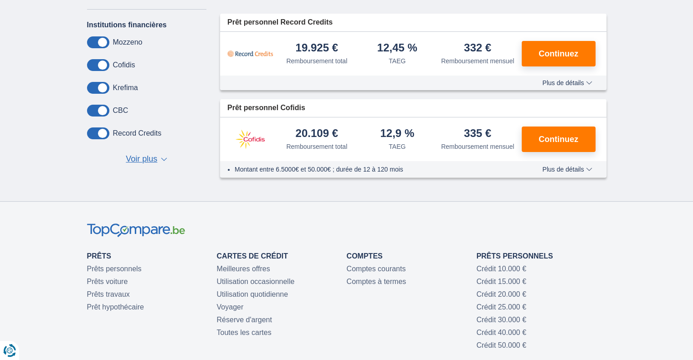
scroll to position [319, 0]
